Goal: Task Accomplishment & Management: Use online tool/utility

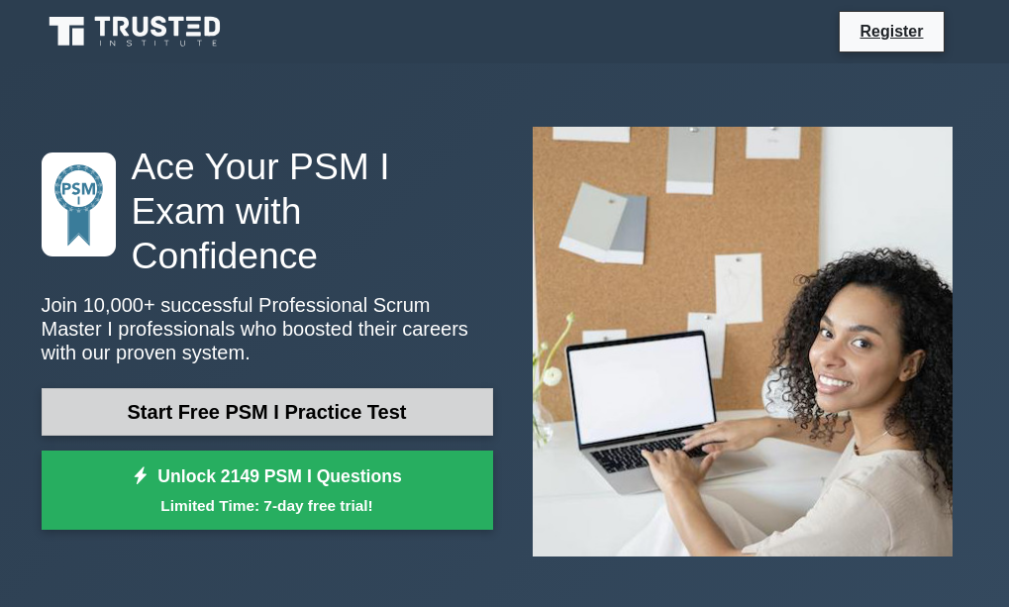
click at [390, 388] on link "Start Free PSM I Practice Test" at bounding box center [267, 412] width 451 height 48
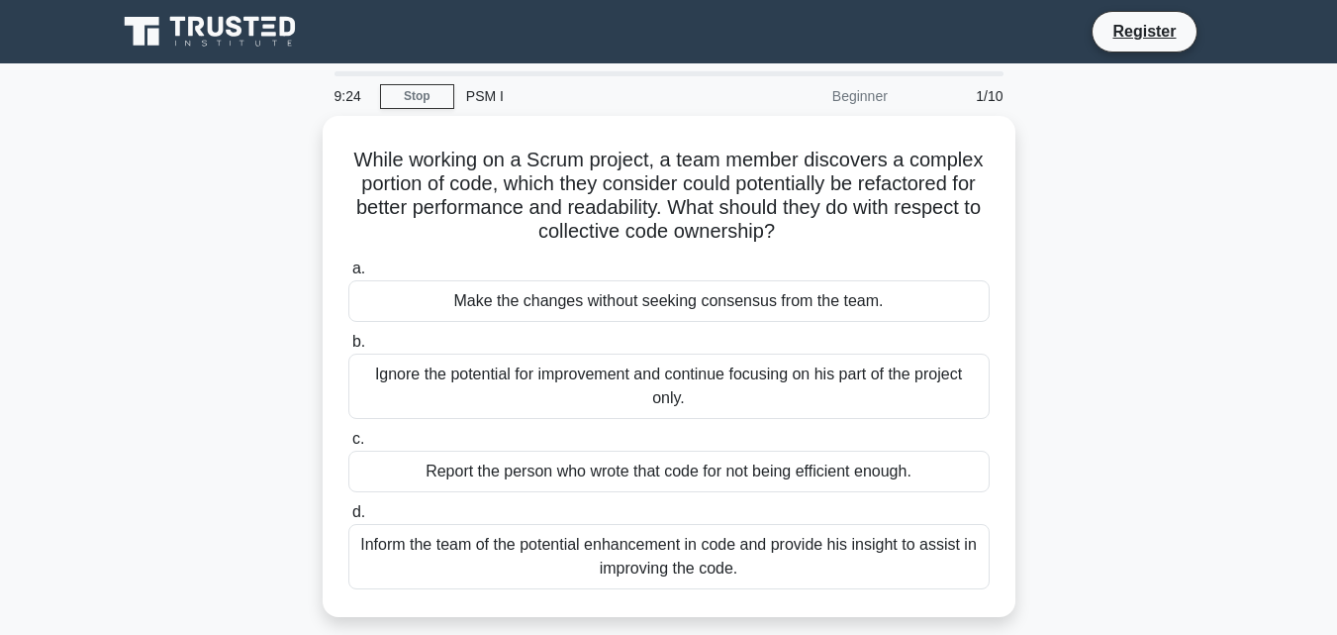
click at [941, 95] on div "1/10" at bounding box center [958, 96] width 116 height 40
click at [342, 100] on div "9:20" at bounding box center [351, 96] width 57 height 40
